Goal: Task Accomplishment & Management: Use online tool/utility

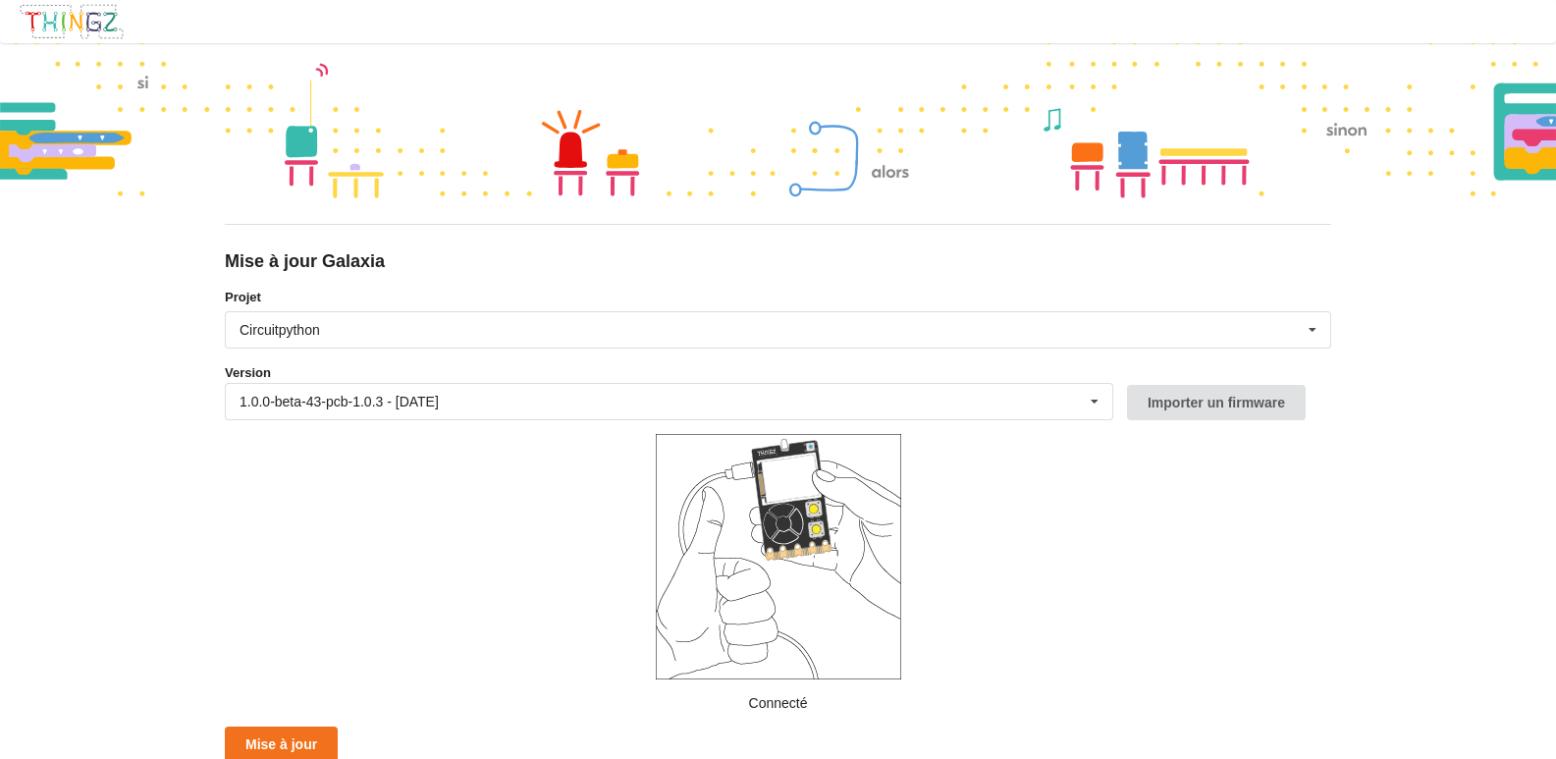
scroll to position [3, 0]
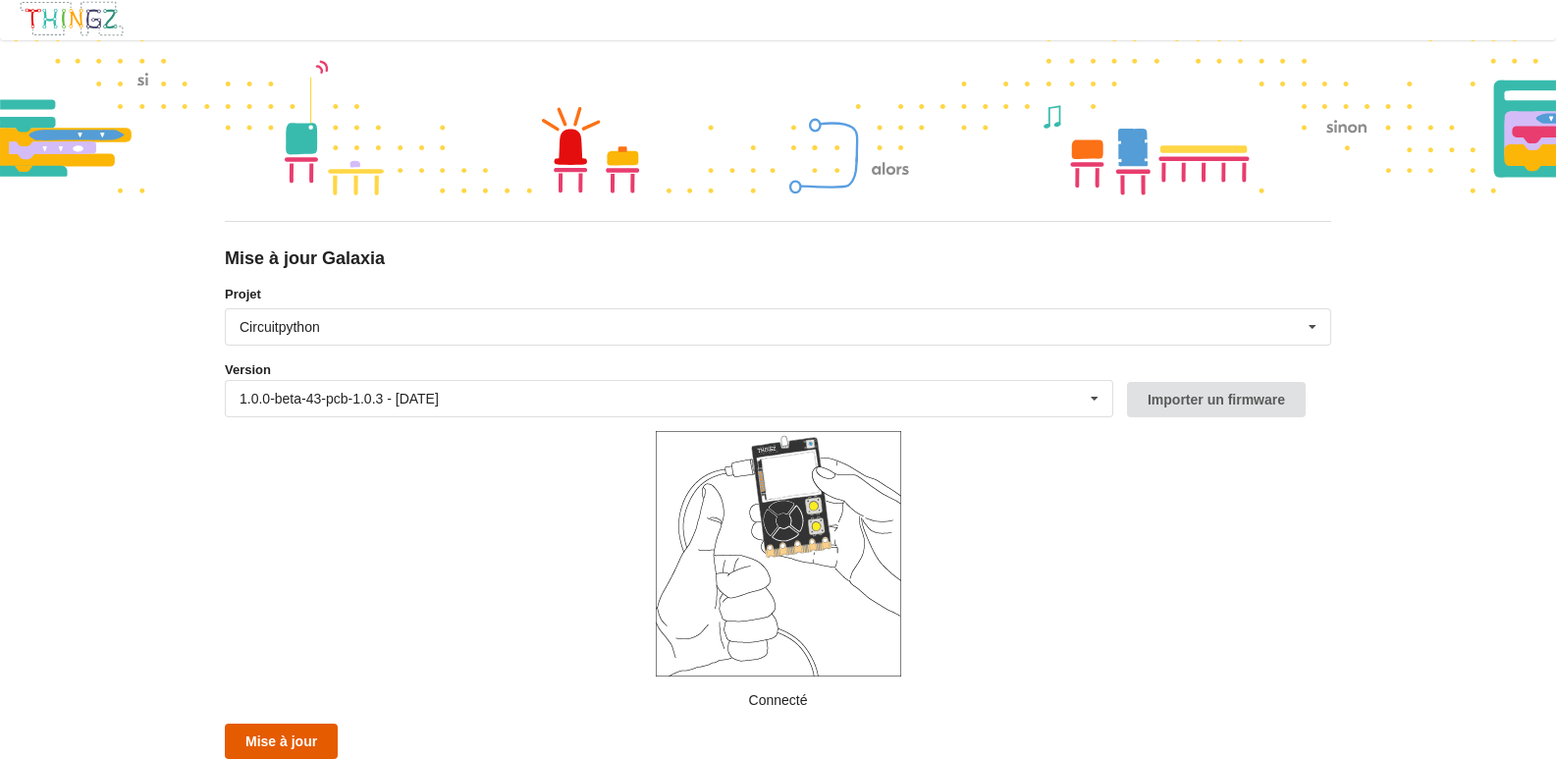
click at [289, 745] on button "Mise à jour" at bounding box center [281, 741] width 113 height 35
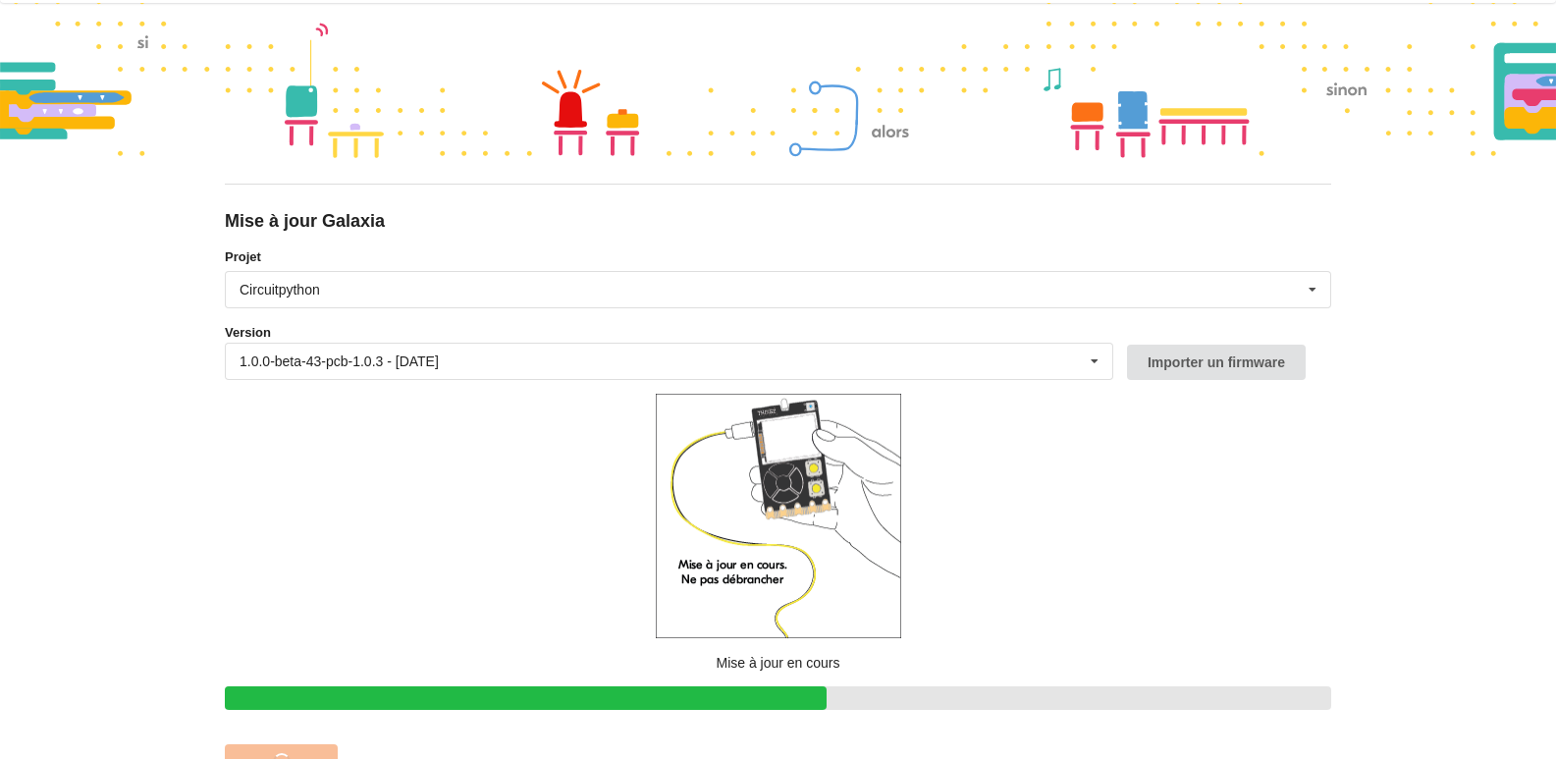
scroll to position [61, 0]
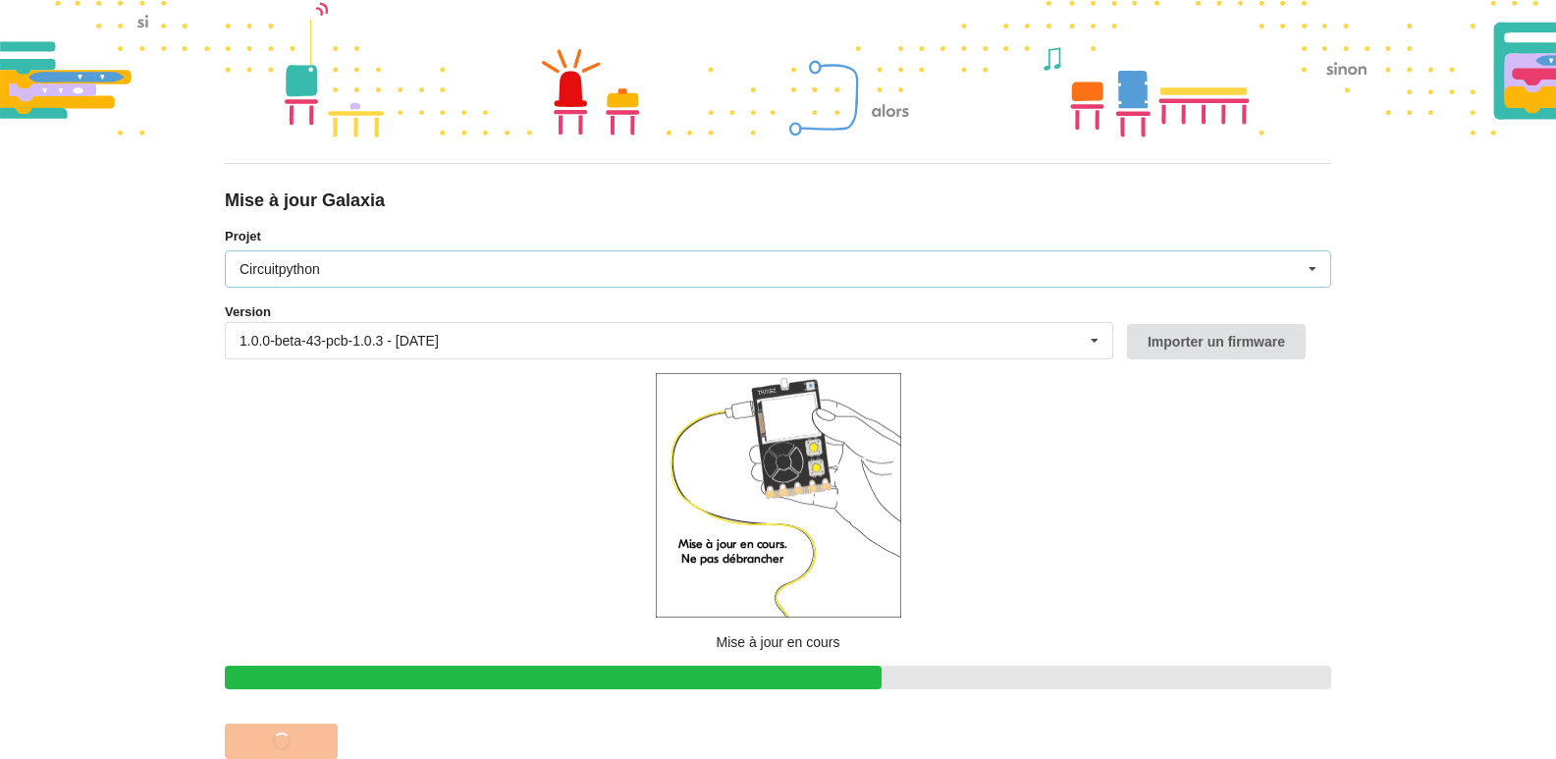
click at [1311, 272] on icon at bounding box center [1312, 269] width 29 height 36
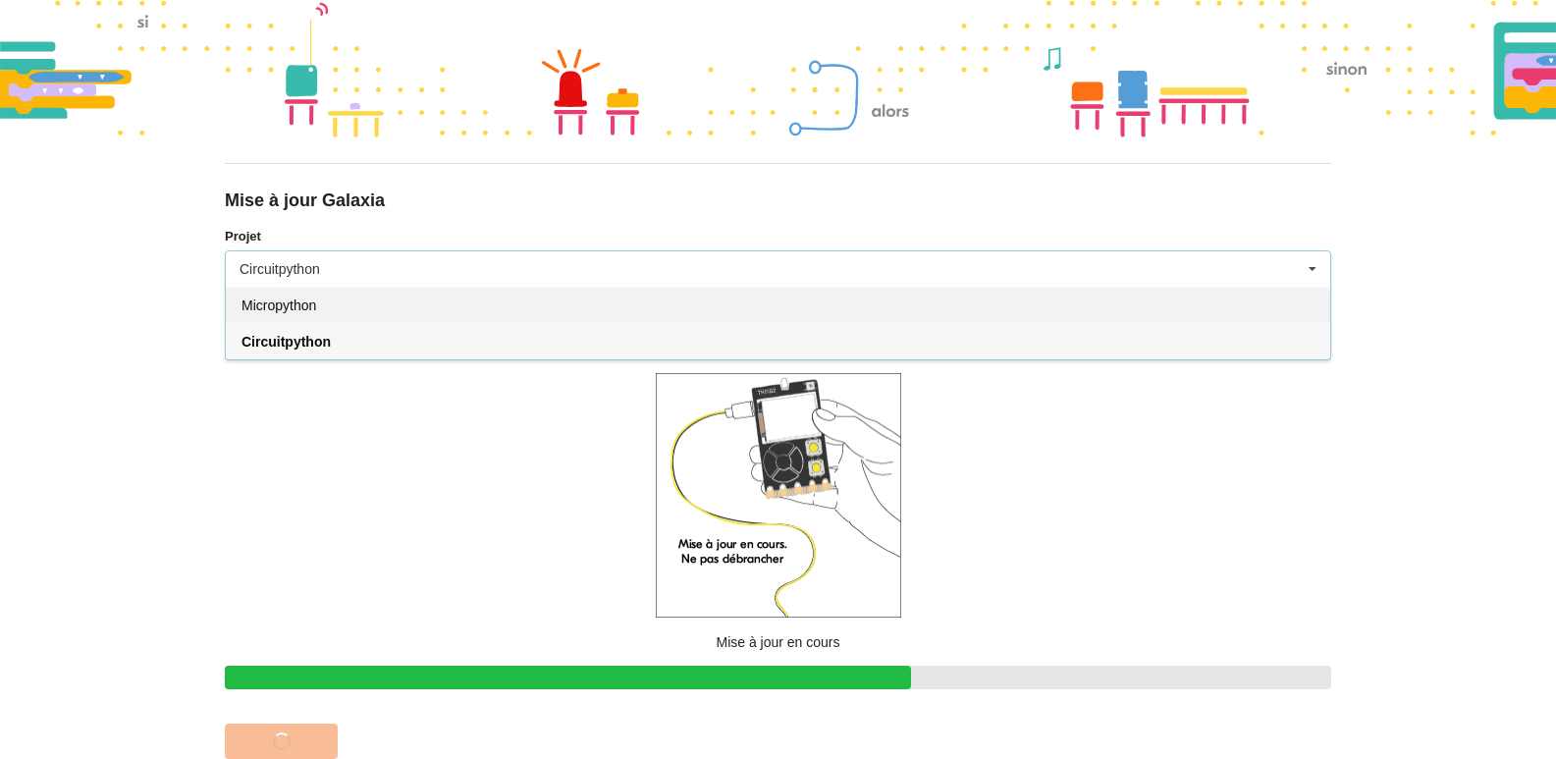
click at [271, 303] on span "Micropython" at bounding box center [279, 305] width 75 height 16
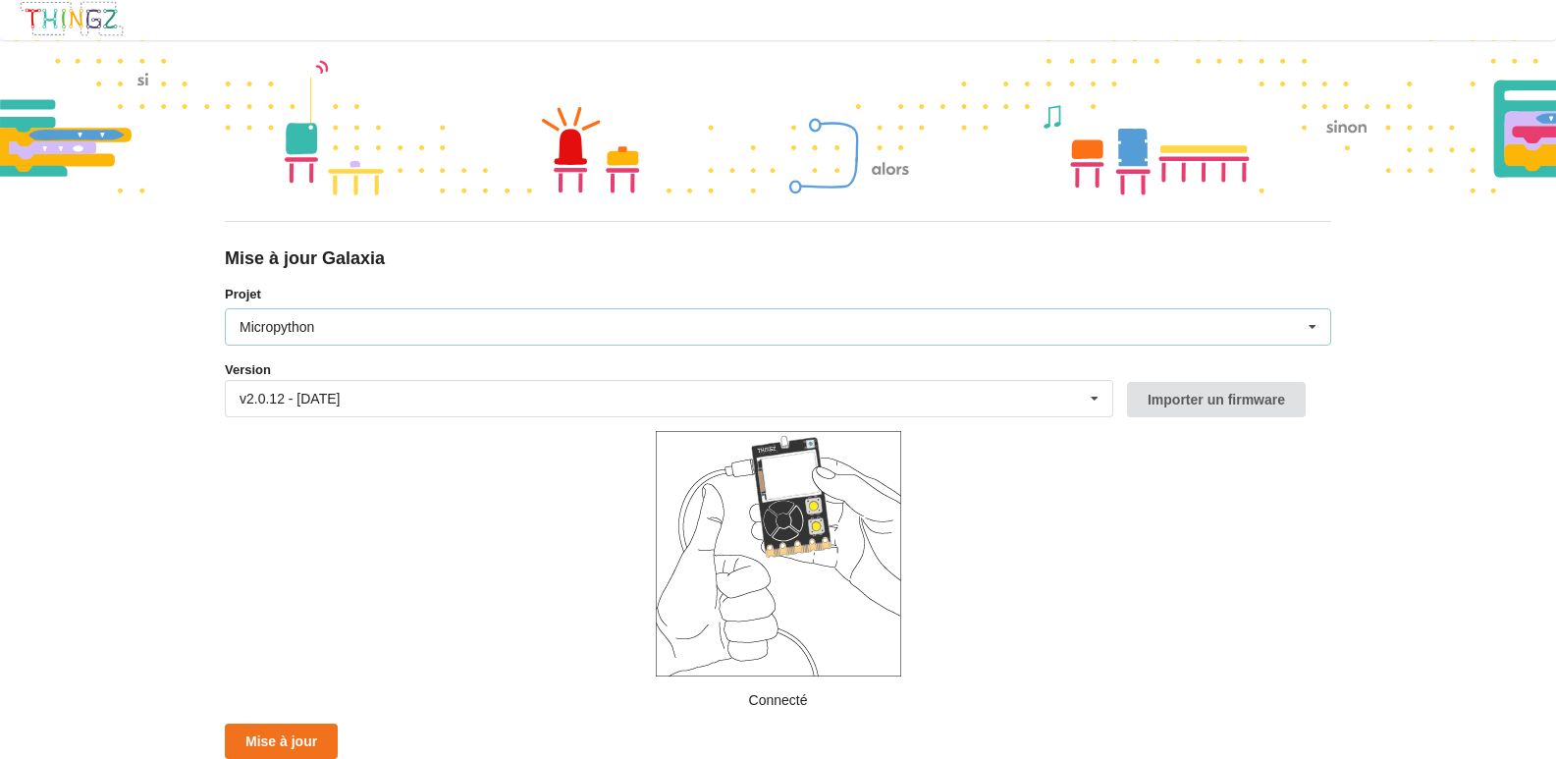
scroll to position [3, 0]
click at [299, 738] on button "Mise à jour" at bounding box center [281, 741] width 113 height 35
